Goal: Check status: Check status

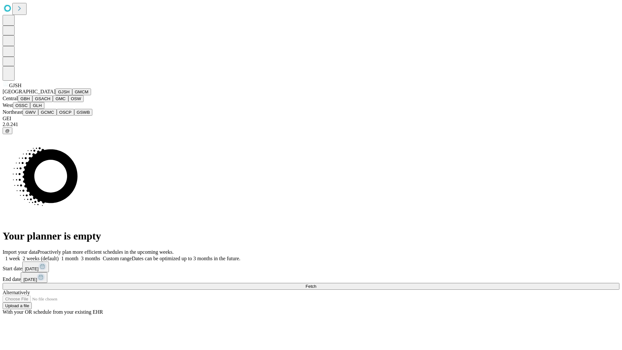
click at [55, 95] on button "GJSH" at bounding box center [63, 91] width 17 height 7
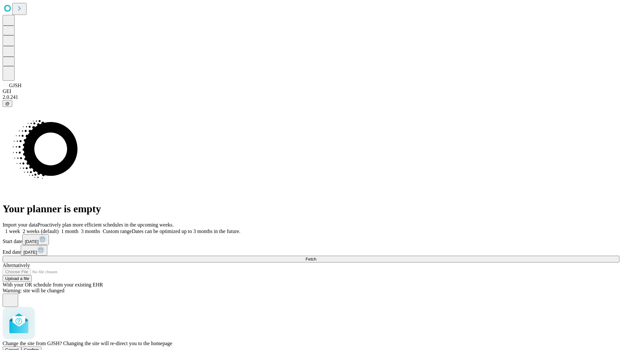
click at [39, 347] on span "Confirm" at bounding box center [31, 349] width 15 height 5
click at [20, 228] on label "1 week" at bounding box center [12, 231] width 18 height 6
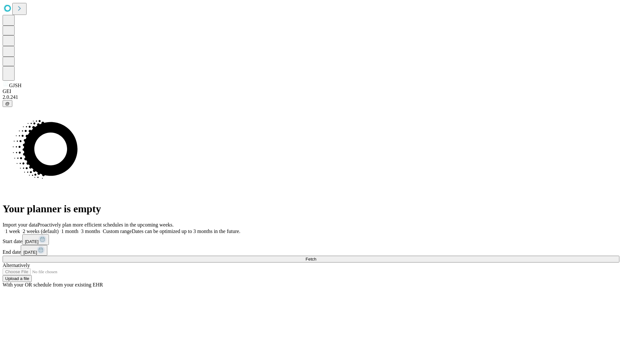
click at [316, 257] on span "Fetch" at bounding box center [311, 259] width 11 height 5
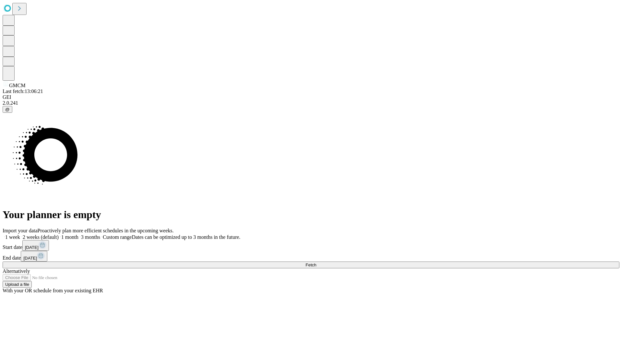
click at [20, 234] on label "1 week" at bounding box center [12, 237] width 18 height 6
click at [316, 263] on span "Fetch" at bounding box center [311, 265] width 11 height 5
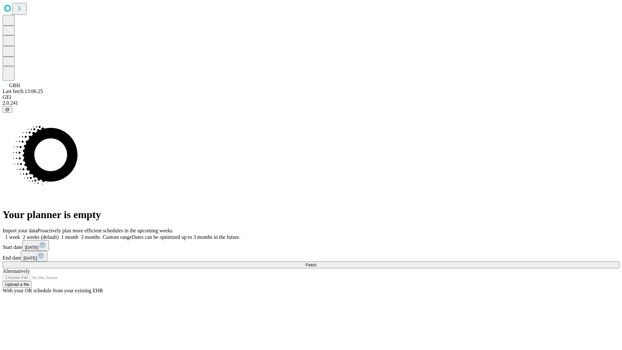
click at [20, 234] on label "1 week" at bounding box center [12, 237] width 18 height 6
click at [316, 263] on span "Fetch" at bounding box center [311, 265] width 11 height 5
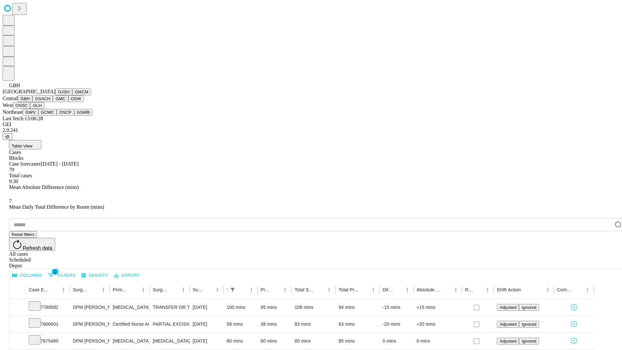
click at [50, 102] on button "GSACH" at bounding box center [42, 98] width 20 height 7
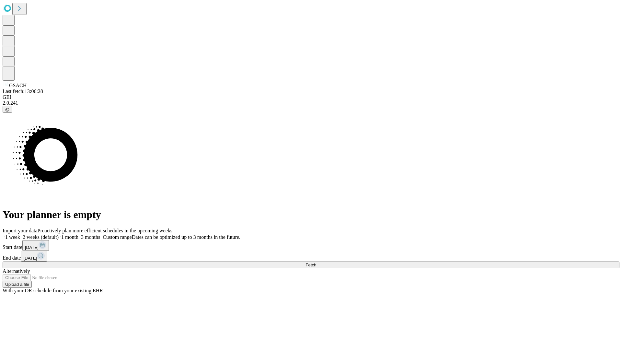
click at [20, 234] on label "1 week" at bounding box center [12, 237] width 18 height 6
click at [316, 263] on span "Fetch" at bounding box center [311, 265] width 11 height 5
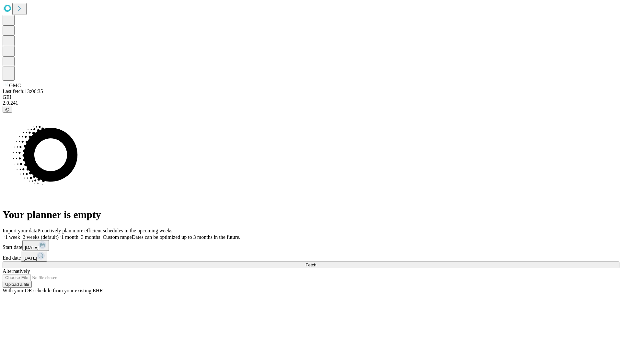
click at [20, 234] on label "1 week" at bounding box center [12, 237] width 18 height 6
click at [316, 263] on span "Fetch" at bounding box center [311, 265] width 11 height 5
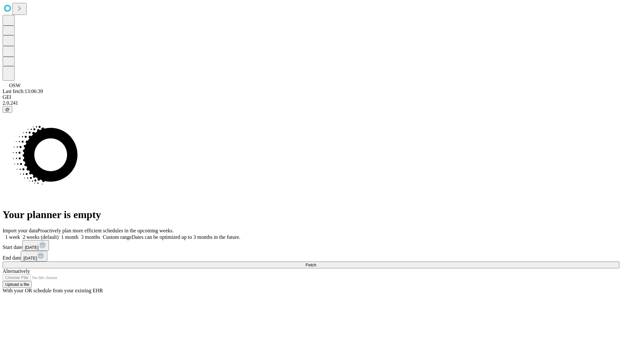
click at [20, 234] on label "1 week" at bounding box center [12, 237] width 18 height 6
click at [316, 263] on span "Fetch" at bounding box center [311, 265] width 11 height 5
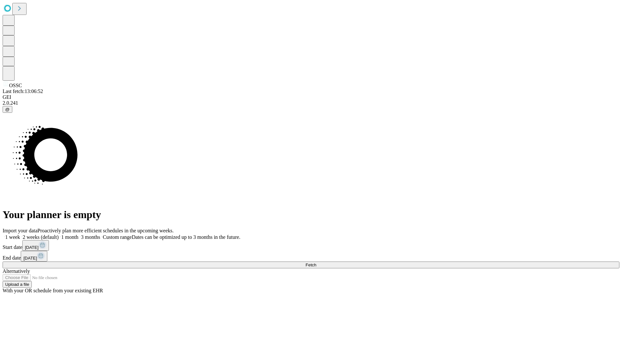
click at [20, 234] on label "1 week" at bounding box center [12, 237] width 18 height 6
click at [316, 263] on span "Fetch" at bounding box center [311, 265] width 11 height 5
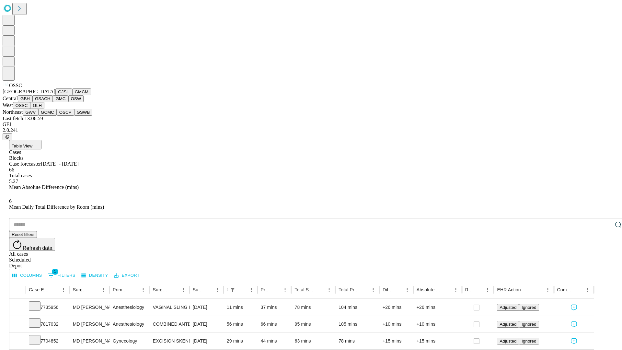
click at [44, 109] on button "GLH" at bounding box center [37, 105] width 14 height 7
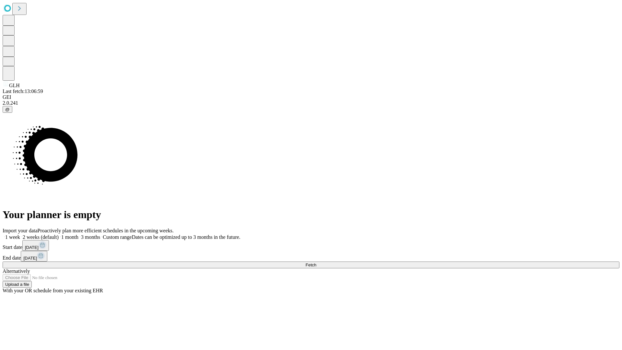
click at [316, 263] on span "Fetch" at bounding box center [311, 265] width 11 height 5
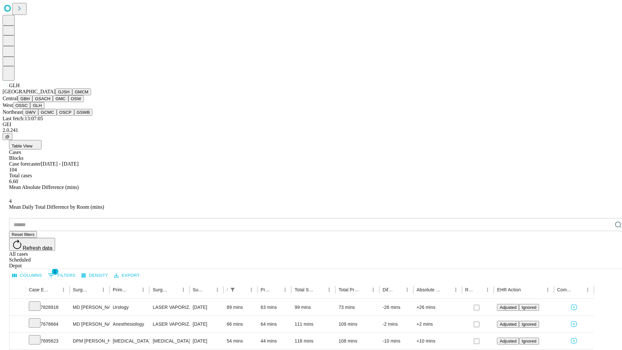
click at [38, 116] on button "GWV" at bounding box center [31, 112] width 16 height 7
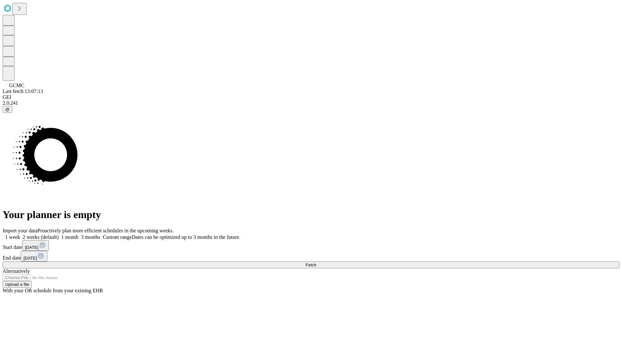
click at [20, 234] on label "1 week" at bounding box center [12, 237] width 18 height 6
click at [316, 263] on span "Fetch" at bounding box center [311, 265] width 11 height 5
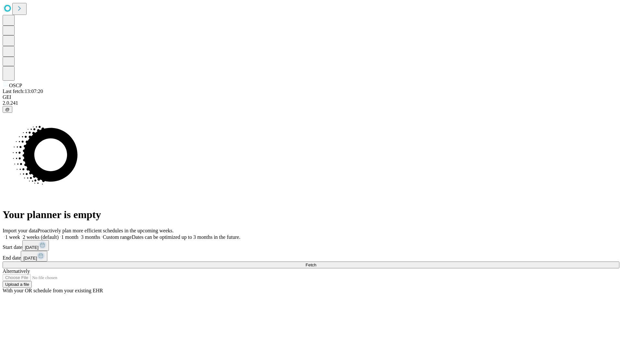
click at [20, 234] on label "1 week" at bounding box center [12, 237] width 18 height 6
click at [316, 263] on span "Fetch" at bounding box center [311, 265] width 11 height 5
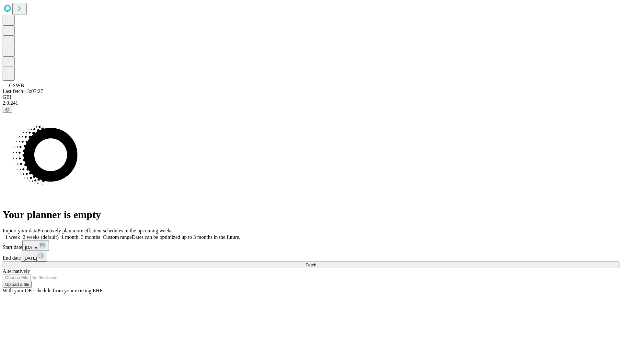
click at [20, 234] on label "1 week" at bounding box center [12, 237] width 18 height 6
click at [316, 263] on span "Fetch" at bounding box center [311, 265] width 11 height 5
